Goal: Task Accomplishment & Management: Manage account settings

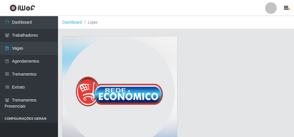
scroll to position [41, 0]
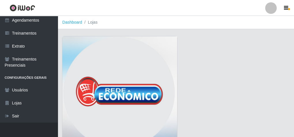
click at [103, 135] on img at bounding box center [119, 94] width 115 height 116
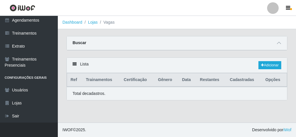
click at [103, 135] on footer "IWOF © 2025 . Desenvolvido por iWof" at bounding box center [177, 130] width 238 height 14
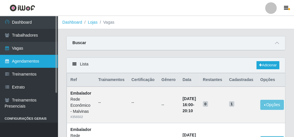
click at [27, 21] on link "Dashboard" at bounding box center [29, 22] width 58 height 13
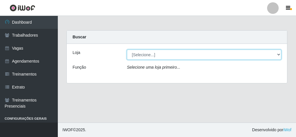
click at [153, 56] on select "[Selecione...] Rede Econômico - Malvinas Rede Econômico - Prata" at bounding box center [204, 55] width 154 height 10
select select "194"
click at [127, 50] on select "[Selecione...] Rede Econômico - Malvinas Rede Econômico - Prata" at bounding box center [204, 55] width 154 height 10
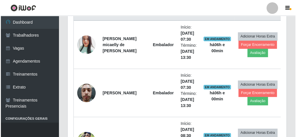
scroll to position [254, 0]
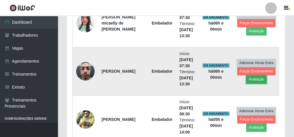
click at [250, 80] on button "Avaliação" at bounding box center [256, 79] width 21 height 8
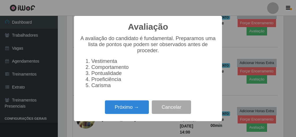
scroll to position [120, 217]
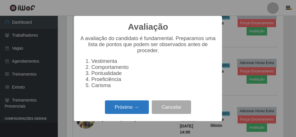
click at [148, 108] on button "Próximo →" at bounding box center [127, 108] width 44 height 14
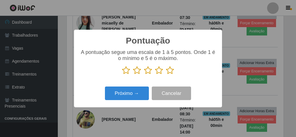
click at [172, 70] on icon at bounding box center [170, 70] width 8 height 9
click at [166, 75] on input "radio" at bounding box center [166, 75] width 0 height 0
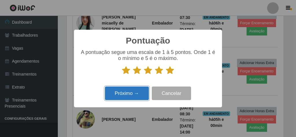
click at [138, 93] on button "Próximo →" at bounding box center [127, 94] width 44 height 14
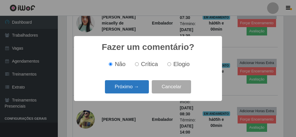
click at [143, 85] on button "Próximo →" at bounding box center [127, 87] width 44 height 14
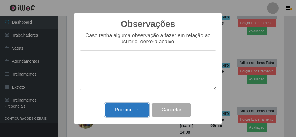
click at [135, 108] on button "Próximo →" at bounding box center [127, 110] width 44 height 14
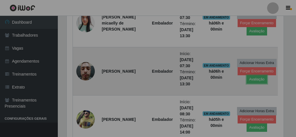
scroll to position [120, 219]
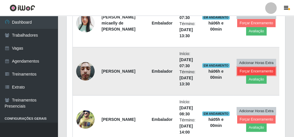
click at [238, 68] on button "Forçar Encerramento" at bounding box center [256, 71] width 39 height 8
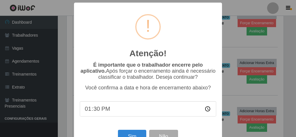
scroll to position [120, 217]
click at [131, 133] on div "Sim Não" at bounding box center [148, 136] width 136 height 16
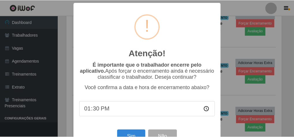
scroll to position [19, 0]
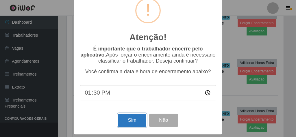
click at [131, 120] on button "Sim" at bounding box center [132, 121] width 28 height 14
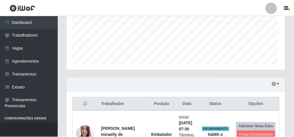
scroll to position [120, 217]
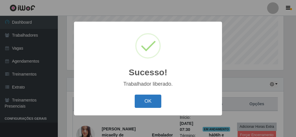
click at [149, 97] on button "OK" at bounding box center [148, 102] width 27 height 14
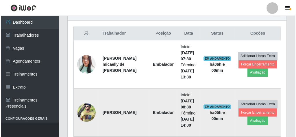
scroll to position [235, 0]
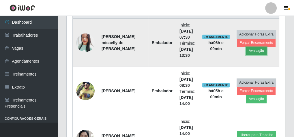
click at [253, 49] on button "Avaliação" at bounding box center [256, 51] width 21 height 8
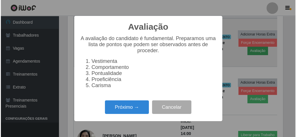
scroll to position [120, 217]
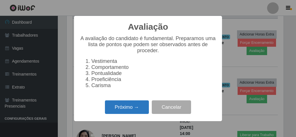
click at [142, 108] on button "Próximo →" at bounding box center [127, 108] width 44 height 14
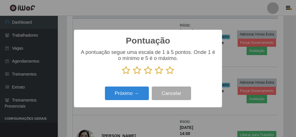
click at [168, 71] on icon at bounding box center [170, 70] width 8 height 9
click at [166, 75] on input "radio" at bounding box center [166, 75] width 0 height 0
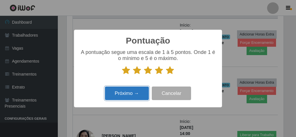
click at [140, 90] on button "Próximo →" at bounding box center [127, 94] width 44 height 14
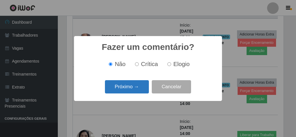
click at [127, 88] on button "Próximo →" at bounding box center [127, 87] width 44 height 14
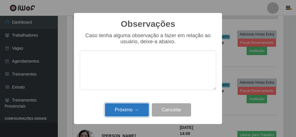
click at [130, 116] on button "Próximo →" at bounding box center [127, 110] width 44 height 14
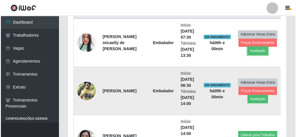
scroll to position [120, 219]
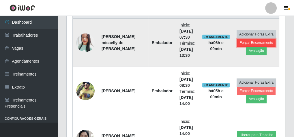
click at [249, 39] on button "Forçar Encerramento" at bounding box center [256, 43] width 39 height 8
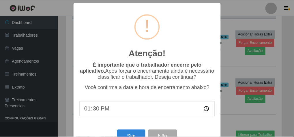
scroll to position [120, 217]
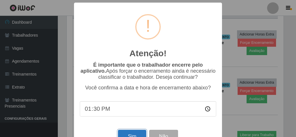
click at [142, 133] on button "Sim" at bounding box center [132, 137] width 28 height 14
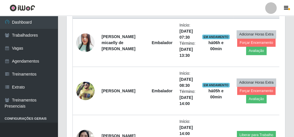
scroll to position [0, 0]
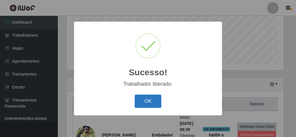
click at [146, 99] on button "OK" at bounding box center [148, 102] width 27 height 14
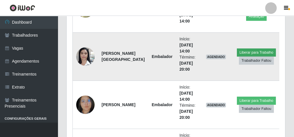
scroll to position [277, 0]
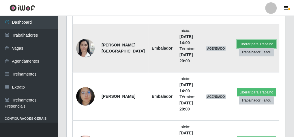
click at [266, 40] on button "Liberar para Trabalho" at bounding box center [256, 44] width 39 height 8
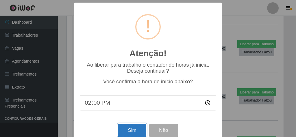
click at [133, 128] on button "Sim" at bounding box center [132, 131] width 28 height 14
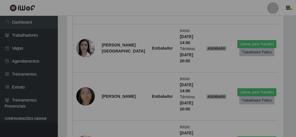
click at [133, 128] on div "Atenção! × Ao liberar para trabalho o contador de horas já inicia. Deseja conti…" at bounding box center [148, 68] width 296 height 137
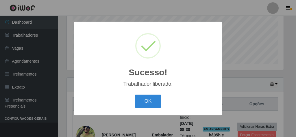
drag, startPoint x: 158, startPoint y: 103, endPoint x: 153, endPoint y: 92, distance: 12.6
click at [158, 102] on button "OK" at bounding box center [148, 102] width 27 height 14
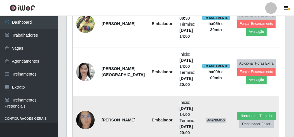
scroll to position [281, 0]
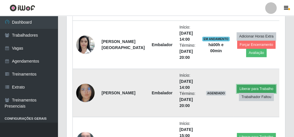
click at [244, 87] on button "Liberar para Trabalho" at bounding box center [256, 89] width 39 height 8
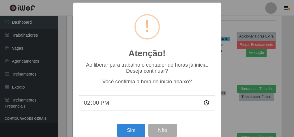
scroll to position [120, 217]
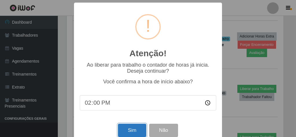
click at [127, 131] on button "Sim" at bounding box center [132, 131] width 28 height 14
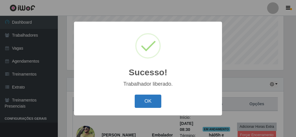
click at [144, 102] on button "OK" at bounding box center [148, 102] width 27 height 14
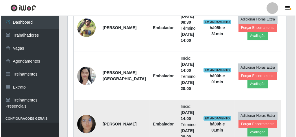
scroll to position [211, 0]
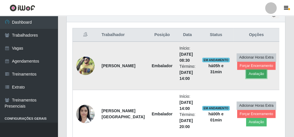
click at [249, 73] on button "Avaliação" at bounding box center [256, 74] width 21 height 8
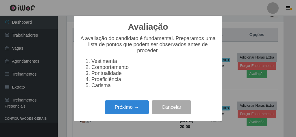
scroll to position [120, 217]
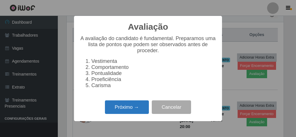
click at [138, 108] on button "Próximo →" at bounding box center [127, 108] width 44 height 14
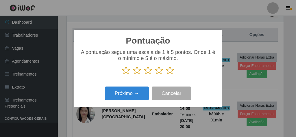
scroll to position [288790, 288692]
click at [170, 70] on icon at bounding box center [170, 70] width 8 height 9
click at [166, 75] on input "radio" at bounding box center [166, 75] width 0 height 0
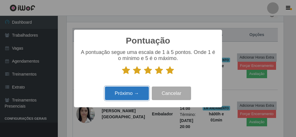
click at [144, 92] on button "Próximo →" at bounding box center [127, 94] width 44 height 14
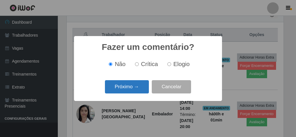
click at [134, 88] on button "Próximo →" at bounding box center [127, 87] width 44 height 14
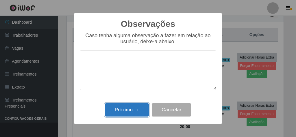
drag, startPoint x: 133, startPoint y: 114, endPoint x: 143, endPoint y: 104, distance: 13.5
click at [137, 108] on button "Próximo →" at bounding box center [127, 110] width 44 height 14
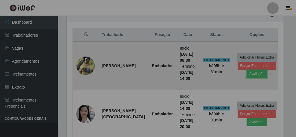
scroll to position [120, 219]
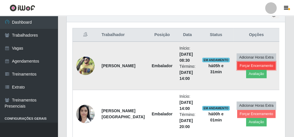
click at [243, 62] on button "Forçar Encerramento" at bounding box center [256, 66] width 39 height 8
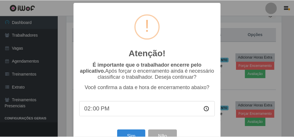
scroll to position [120, 217]
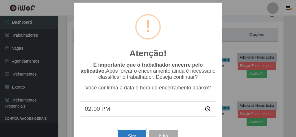
click at [121, 133] on button "Sim" at bounding box center [132, 137] width 28 height 14
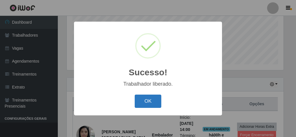
click at [154, 102] on button "OK" at bounding box center [148, 102] width 27 height 14
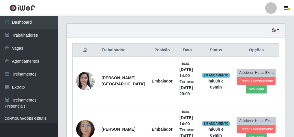
scroll to position [194, 0]
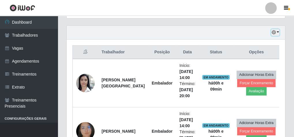
click at [278, 32] on button "button" at bounding box center [276, 32] width 8 height 7
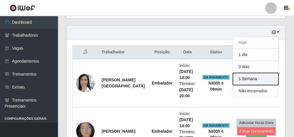
click at [264, 78] on button "1 Semana" at bounding box center [256, 79] width 46 height 12
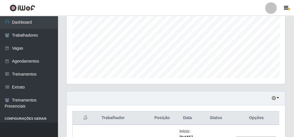
scroll to position [148, 0]
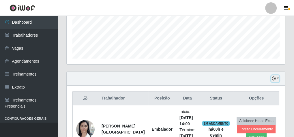
click at [279, 78] on button "button" at bounding box center [276, 78] width 8 height 7
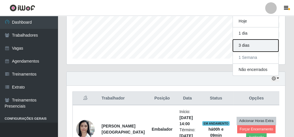
click at [258, 46] on button "3 dias" at bounding box center [256, 46] width 46 height 12
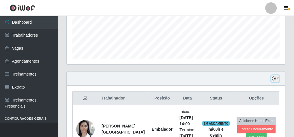
click at [277, 77] on button "button" at bounding box center [276, 78] width 8 height 7
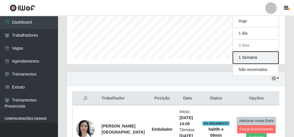
click at [258, 55] on button "1 Semana" at bounding box center [256, 58] width 46 height 12
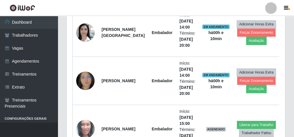
scroll to position [194, 0]
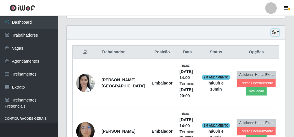
click at [279, 31] on button "button" at bounding box center [276, 32] width 8 height 7
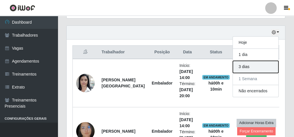
click at [256, 66] on button "3 dias" at bounding box center [256, 67] width 46 height 12
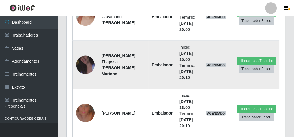
scroll to position [1234, 0]
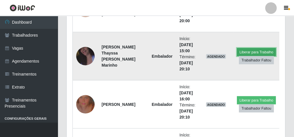
click at [253, 48] on button "Liberar para Trabalho" at bounding box center [256, 52] width 39 height 8
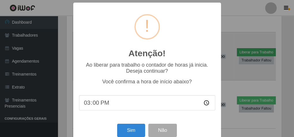
scroll to position [120, 217]
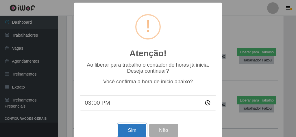
click at [129, 129] on button "Sim" at bounding box center [132, 131] width 28 height 14
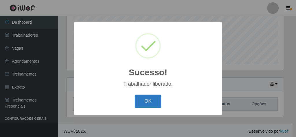
click at [136, 96] on button "OK" at bounding box center [148, 102] width 27 height 14
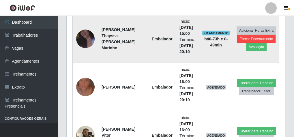
scroll to position [287, 0]
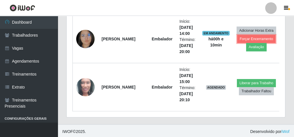
click at [245, 35] on button "Forçar Encerramento" at bounding box center [256, 39] width 39 height 8
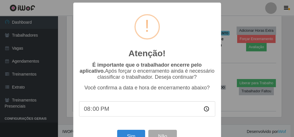
scroll to position [120, 217]
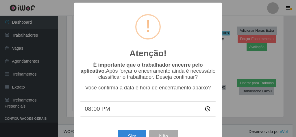
click at [234, 13] on div "Atenção! × É importante que o trabalhador encerre pelo aplicativo. Após forçar …" at bounding box center [148, 68] width 296 height 137
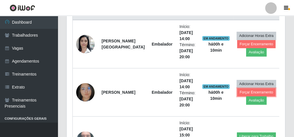
scroll to position [171, 0]
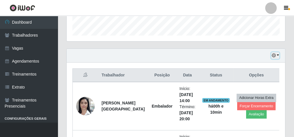
click at [279, 54] on button "button" at bounding box center [276, 55] width 8 height 7
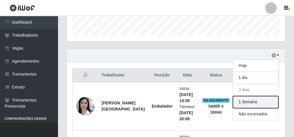
click at [253, 100] on button "1 Semana" at bounding box center [256, 102] width 46 height 12
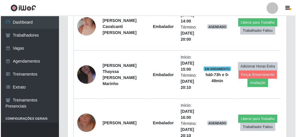
scroll to position [1211, 0]
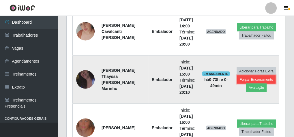
click at [249, 77] on button "Forçar Encerramento" at bounding box center [256, 79] width 39 height 8
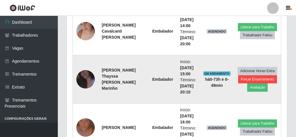
scroll to position [120, 217]
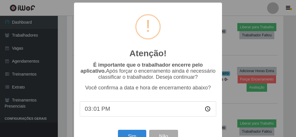
type input "15:10"
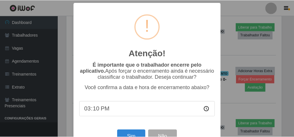
scroll to position [19, 0]
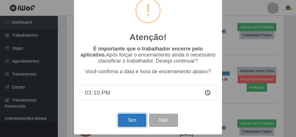
click at [135, 119] on button "Sim" at bounding box center [132, 121] width 28 height 14
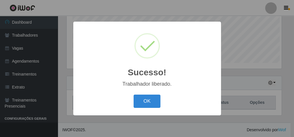
scroll to position [120, 217]
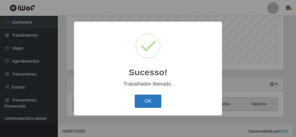
click at [155, 101] on button "OK" at bounding box center [148, 102] width 27 height 14
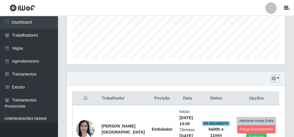
click at [278, 78] on button "button" at bounding box center [276, 78] width 8 height 7
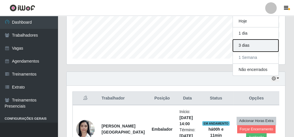
click at [258, 43] on button "3 dias" at bounding box center [256, 46] width 46 height 12
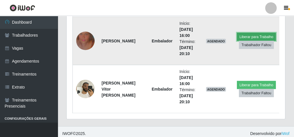
click at [248, 34] on button "Liberar para Trabalho" at bounding box center [256, 37] width 39 height 8
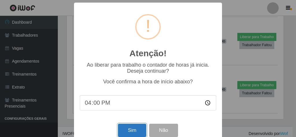
click at [128, 128] on button "Sim" at bounding box center [132, 131] width 28 height 14
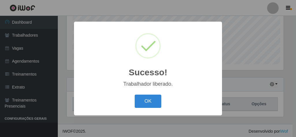
scroll to position [288790, 288692]
click at [146, 98] on button "OK" at bounding box center [148, 102] width 27 height 14
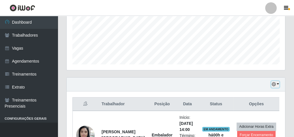
click at [278, 83] on button "button" at bounding box center [276, 84] width 8 height 7
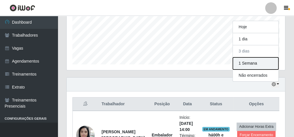
click at [262, 64] on button "1 Semana" at bounding box center [256, 63] width 46 height 12
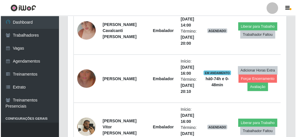
scroll to position [1201, 0]
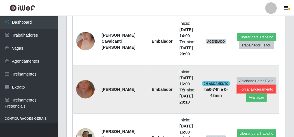
click at [254, 85] on button "Forçar Encerramento" at bounding box center [256, 89] width 39 height 8
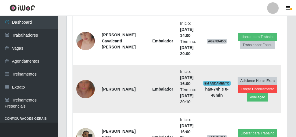
scroll to position [120, 217]
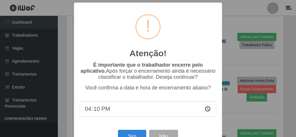
type input "16:00"
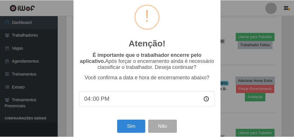
scroll to position [19, 0]
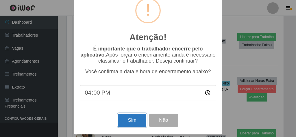
click at [134, 123] on button "Sim" at bounding box center [132, 121] width 28 height 14
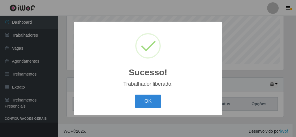
scroll to position [120, 217]
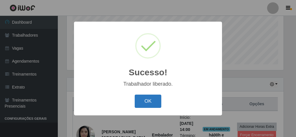
click at [152, 103] on button "OK" at bounding box center [148, 102] width 27 height 14
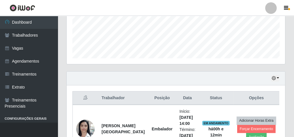
scroll to position [148, 0]
click at [183, 92] on th "Data" at bounding box center [187, 99] width 23 height 14
click at [278, 77] on button "button" at bounding box center [276, 78] width 8 height 7
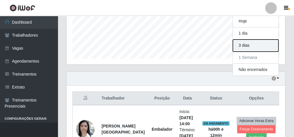
click at [259, 46] on button "3 dias" at bounding box center [256, 46] width 46 height 12
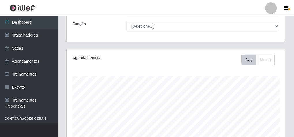
scroll to position [0, 0]
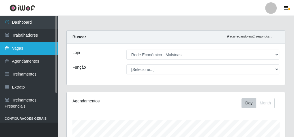
click at [25, 50] on link "Vagas" at bounding box center [29, 48] width 58 height 13
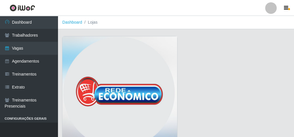
click at [91, 68] on img at bounding box center [119, 94] width 115 height 116
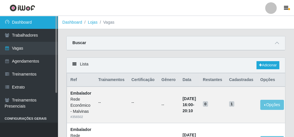
click at [24, 19] on link "Dashboard" at bounding box center [29, 22] width 58 height 13
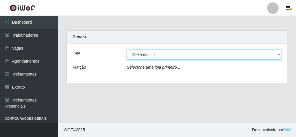
click at [181, 59] on select "[Selecione...] Rede Econômico - Malvinas Rede Econômico - Prata" at bounding box center [204, 55] width 154 height 10
select select "194"
click at [127, 50] on select "[Selecione...] Rede Econômico - Malvinas Rede Econômico - Prata" at bounding box center [204, 55] width 154 height 10
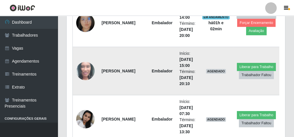
scroll to position [300, 0]
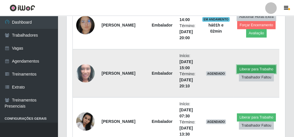
click at [245, 70] on button "Liberar para Trabalho" at bounding box center [256, 69] width 39 height 8
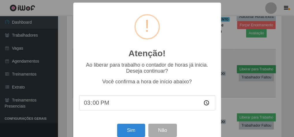
scroll to position [120, 217]
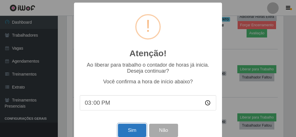
click at [125, 128] on button "Sim" at bounding box center [132, 131] width 28 height 14
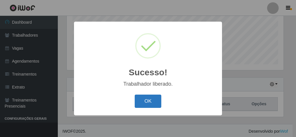
click at [151, 99] on button "OK" at bounding box center [148, 102] width 27 height 14
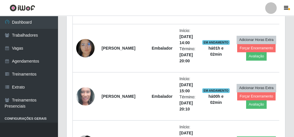
scroll to position [277, 0]
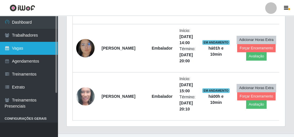
click at [34, 46] on link "Vagas" at bounding box center [29, 48] width 58 height 13
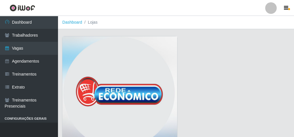
click at [116, 71] on img at bounding box center [119, 94] width 115 height 116
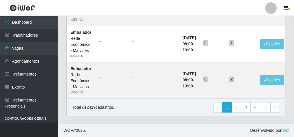
scroll to position [535, 0]
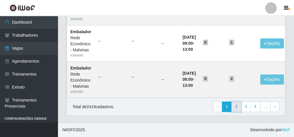
click at [235, 103] on link "2" at bounding box center [237, 107] width 10 height 10
